Goal: Task Accomplishment & Management: Use online tool/utility

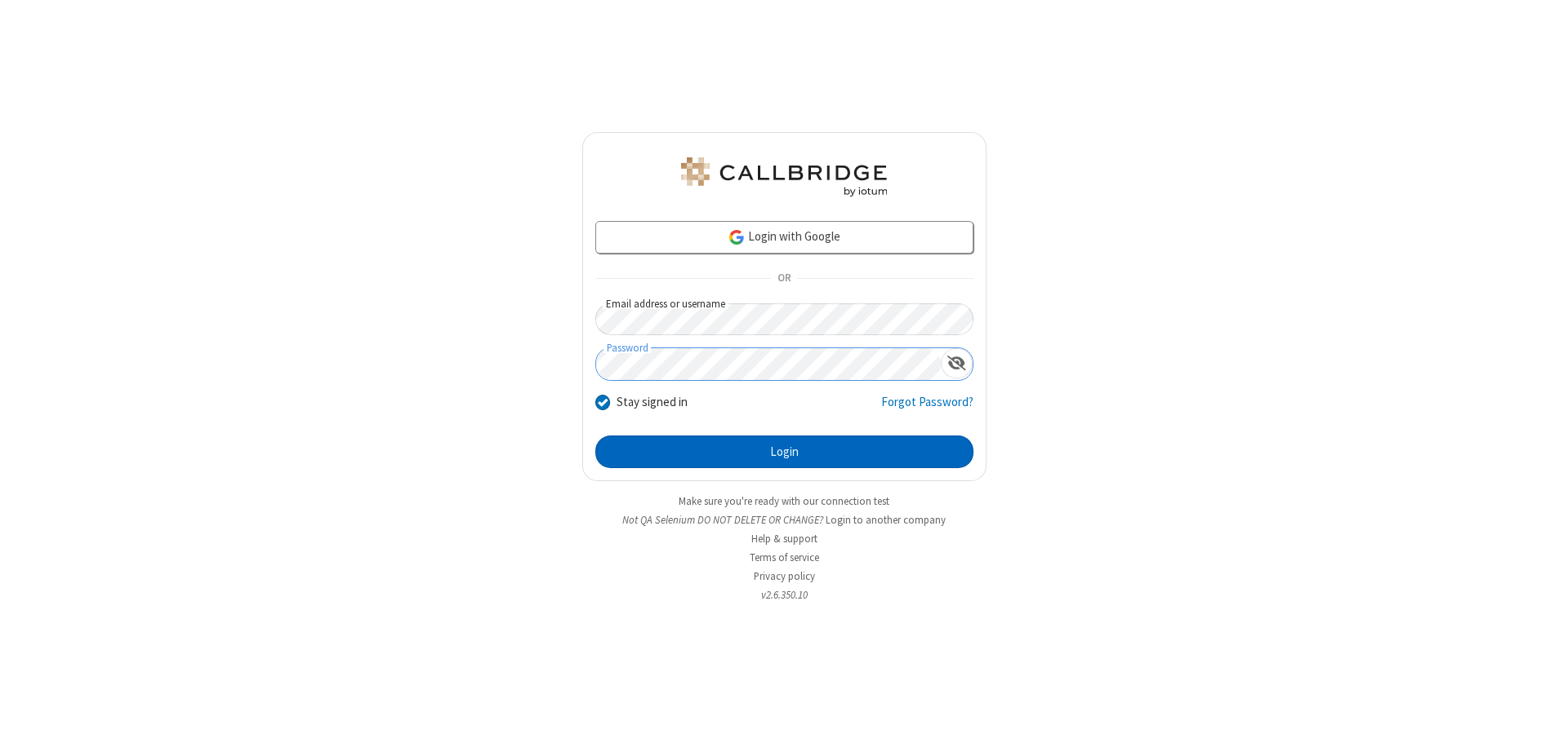
click at [784, 452] on button "Login" at bounding box center [784, 452] width 378 height 33
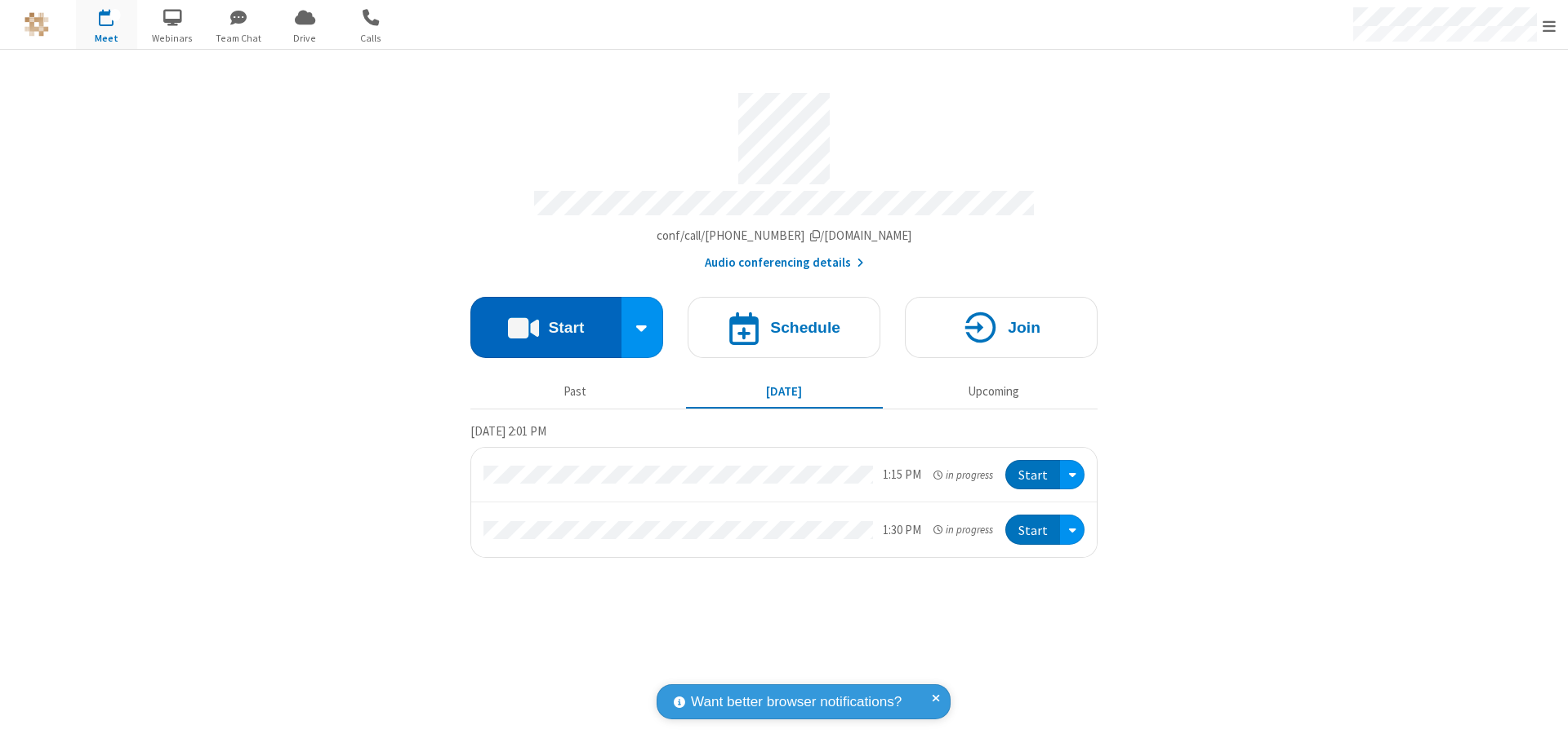
click at [545, 320] on button "Start" at bounding box center [545, 328] width 151 height 62
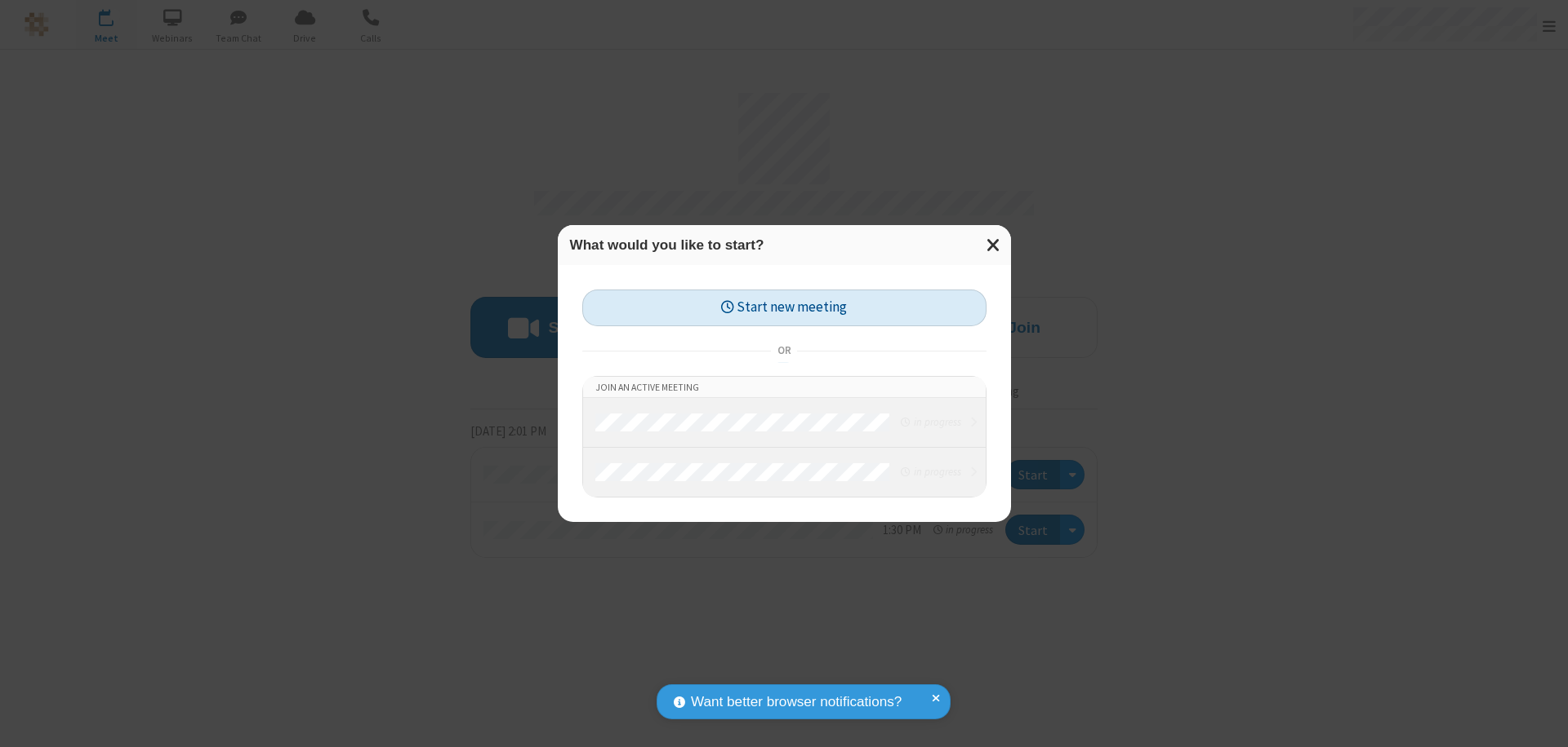
click at [784, 308] on button "Start new meeting" at bounding box center [784, 308] width 404 height 37
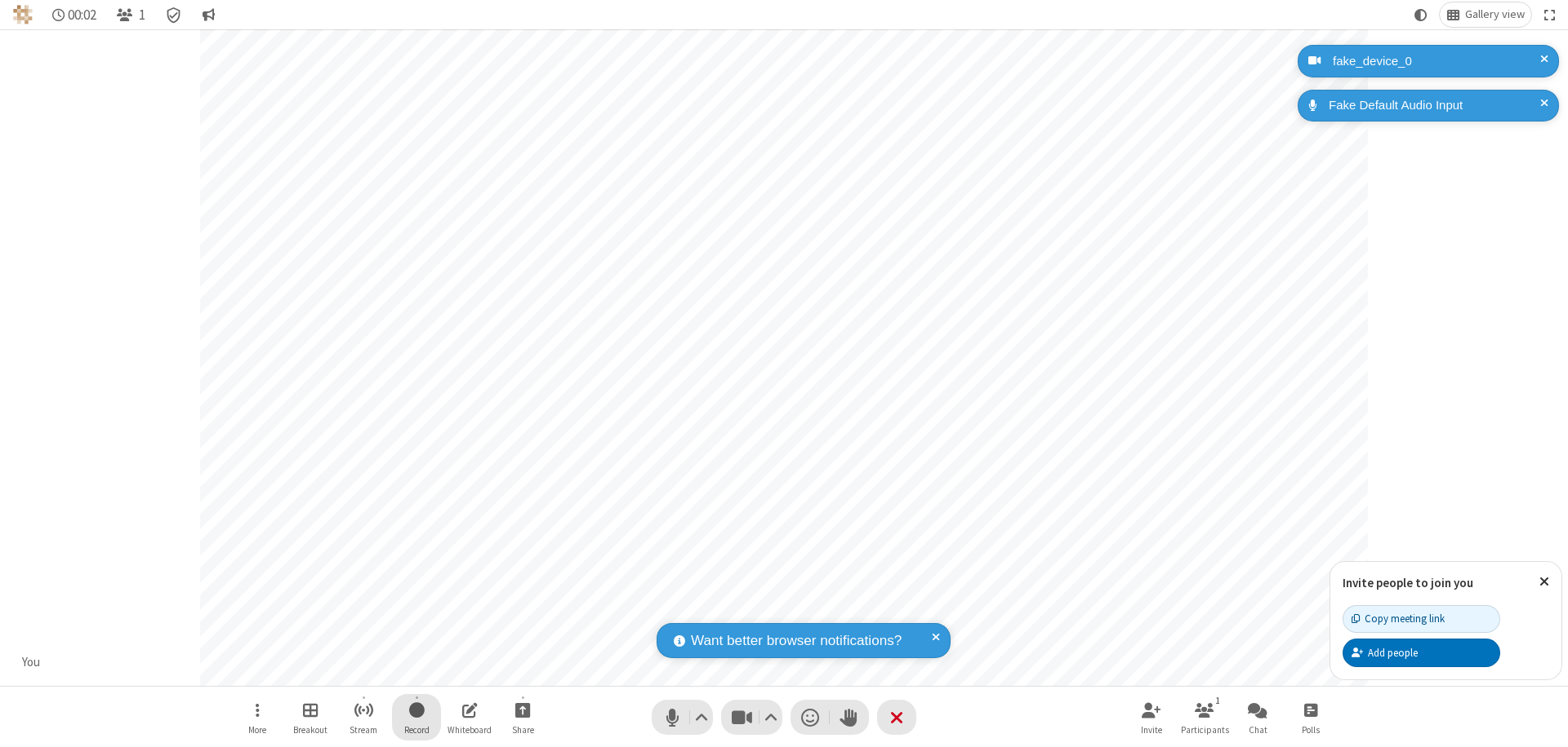
click at [417, 717] on span "Start recording" at bounding box center [417, 710] width 15 height 20
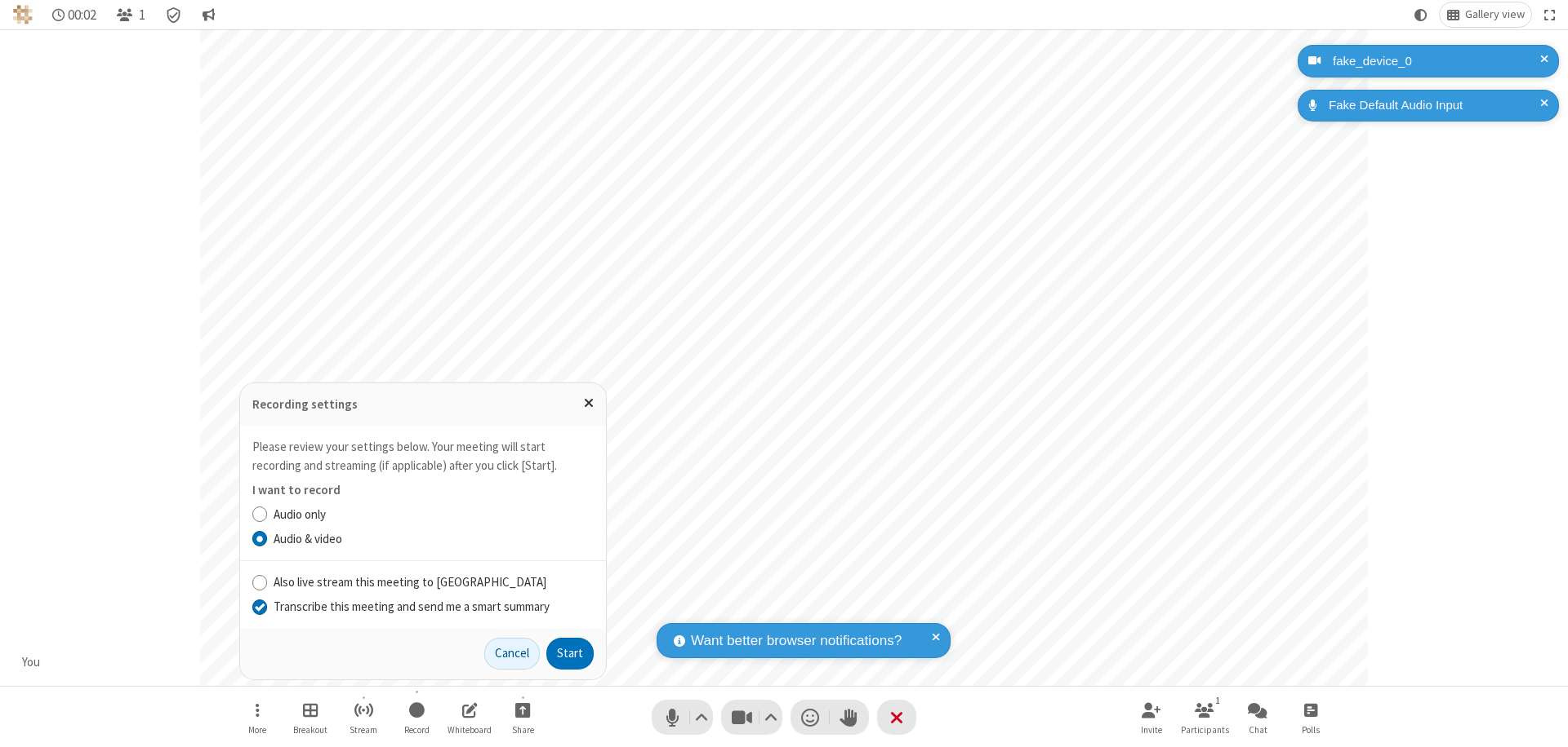
click at [259, 607] on input "Transcribe this meeting and send me a smart summary" at bounding box center [260, 607] width 15 height 17
click at [569, 654] on button "Start" at bounding box center [569, 655] width 47 height 33
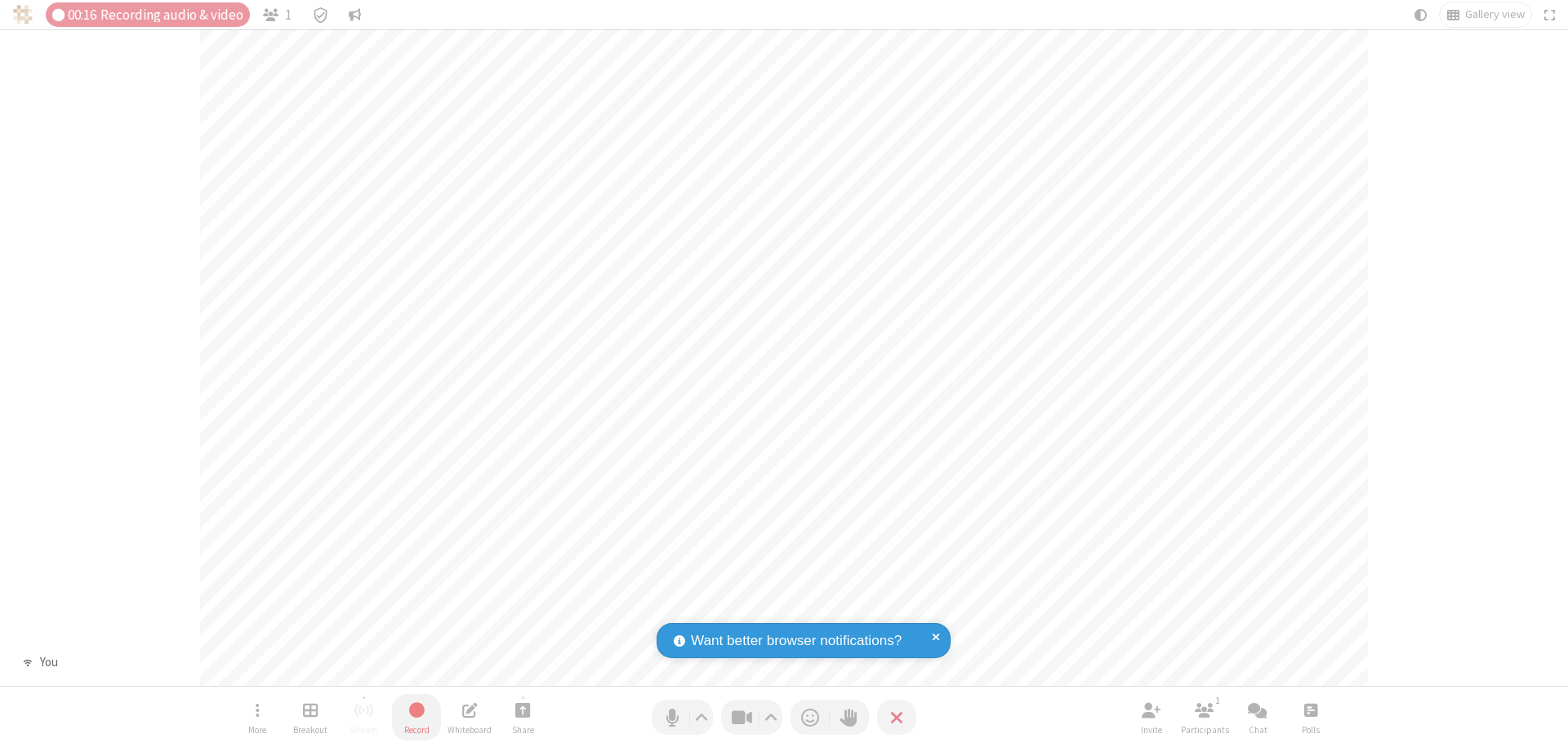
click at [417, 717] on span "Stop recording" at bounding box center [417, 710] width 19 height 20
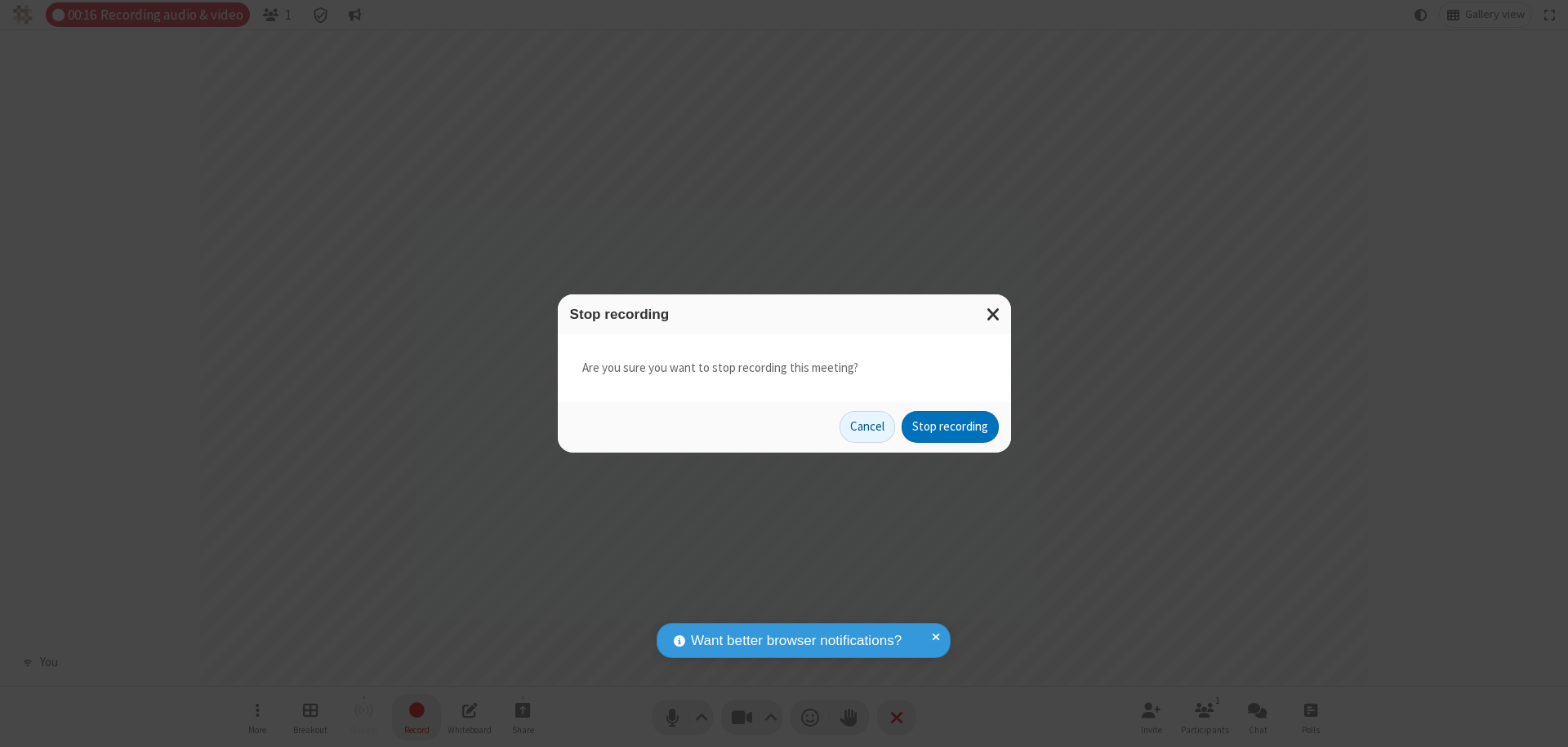
click at [949, 427] on button "Stop recording" at bounding box center [949, 428] width 97 height 33
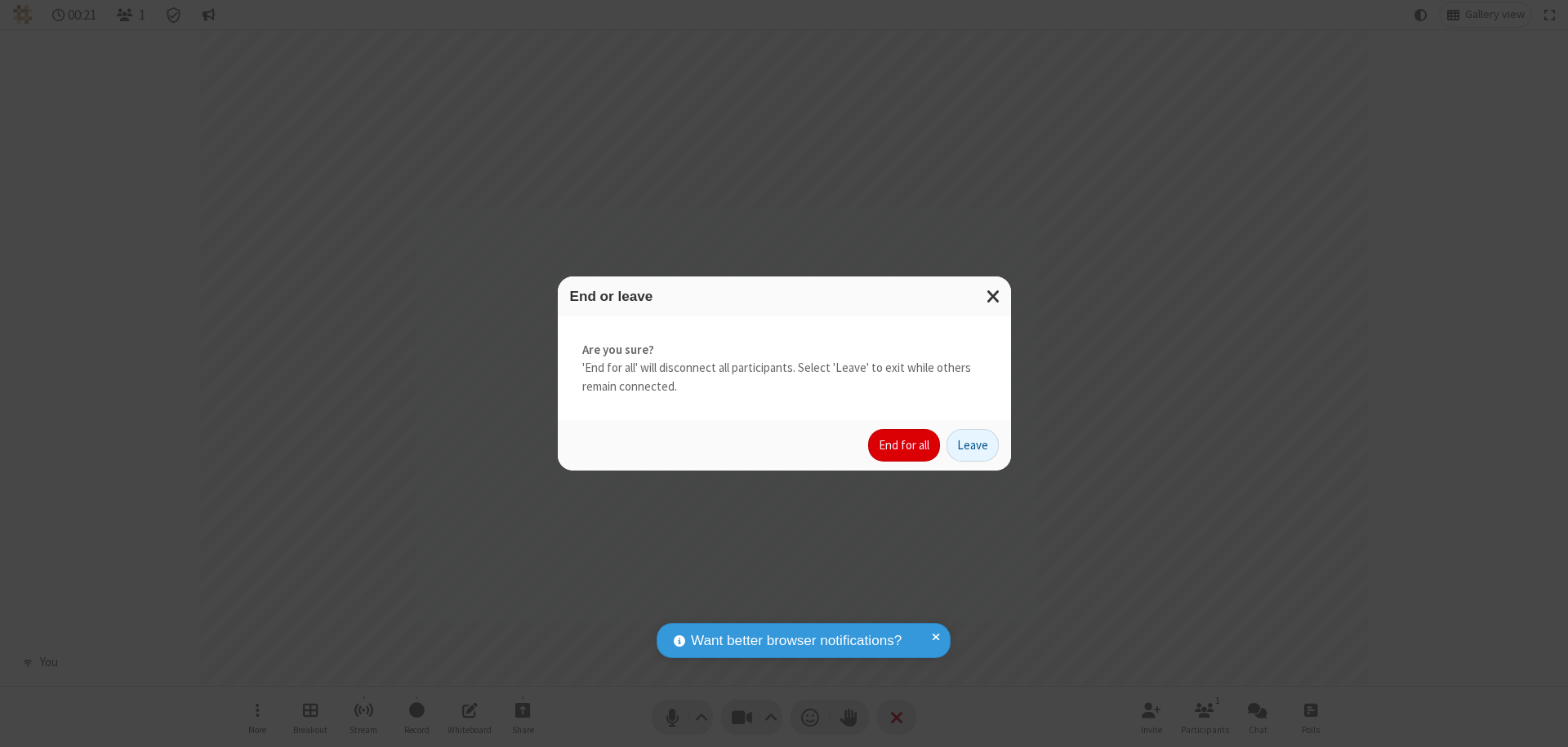
click at [904, 445] on button "End for all" at bounding box center [903, 445] width 72 height 33
